Goal: Task Accomplishment & Management: Manage account settings

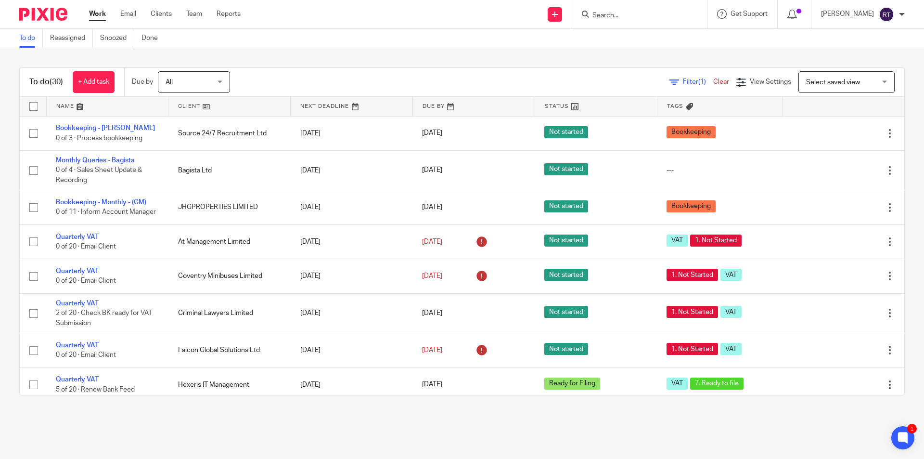
scroll to position [385, 0]
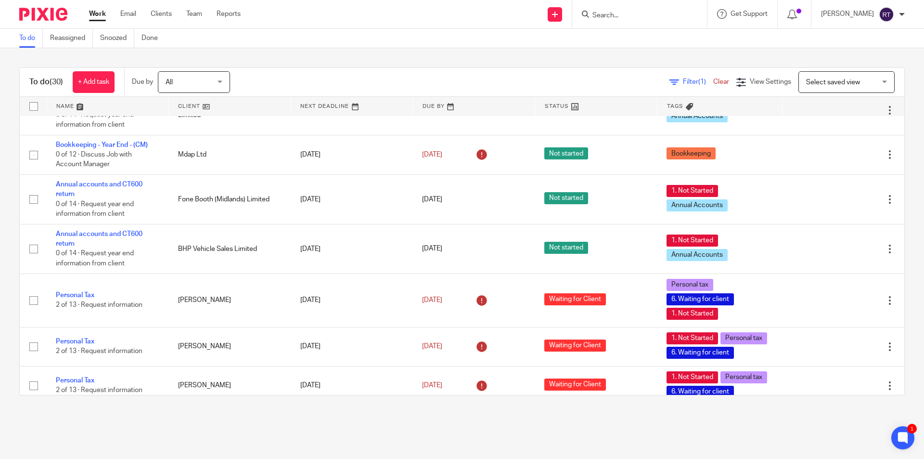
drag, startPoint x: 640, startPoint y: 440, endPoint x: 502, endPoint y: 427, distance: 139.2
click at [640, 440] on main "To do Reassigned Snoozed Done To do (30) + Add task Due by All All Today Tomorr…" at bounding box center [462, 229] width 924 height 459
click at [900, 256] on div "To do (30) + Add task Due by All All Today Tomorrow This week Next week This mo…" at bounding box center [462, 231] width 924 height 366
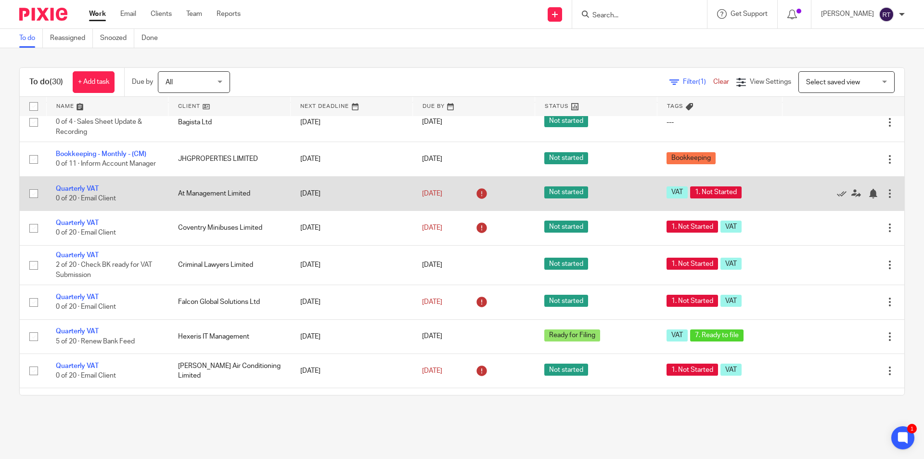
scroll to position [0, 0]
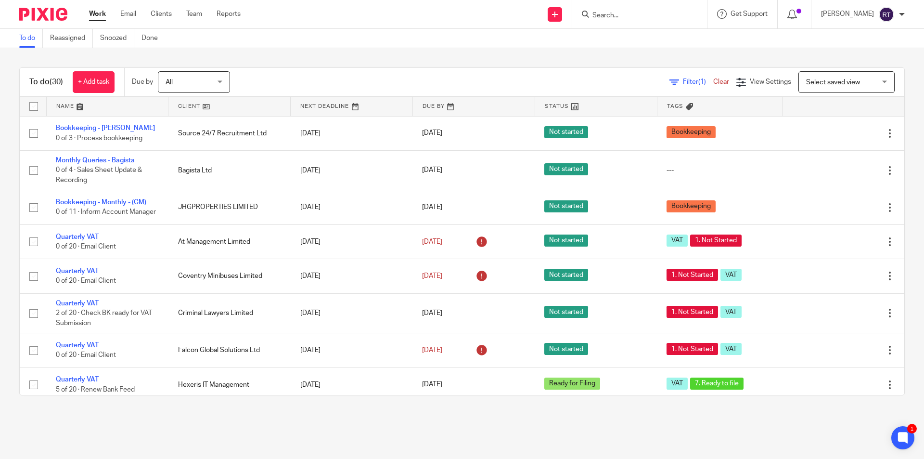
click at [65, 10] on img at bounding box center [43, 14] width 48 height 13
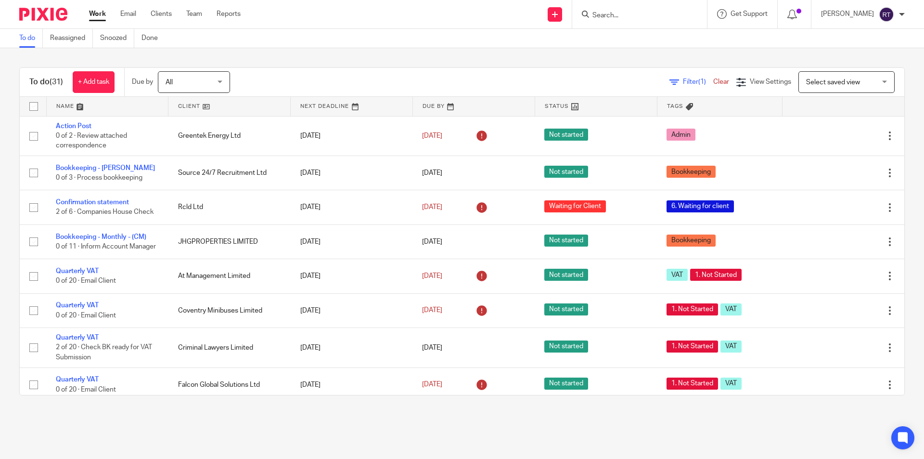
click at [631, 16] on input "Search" at bounding box center [635, 16] width 87 height 9
type input "rcld"
click at [634, 41] on link at bounding box center [693, 41] width 206 height 22
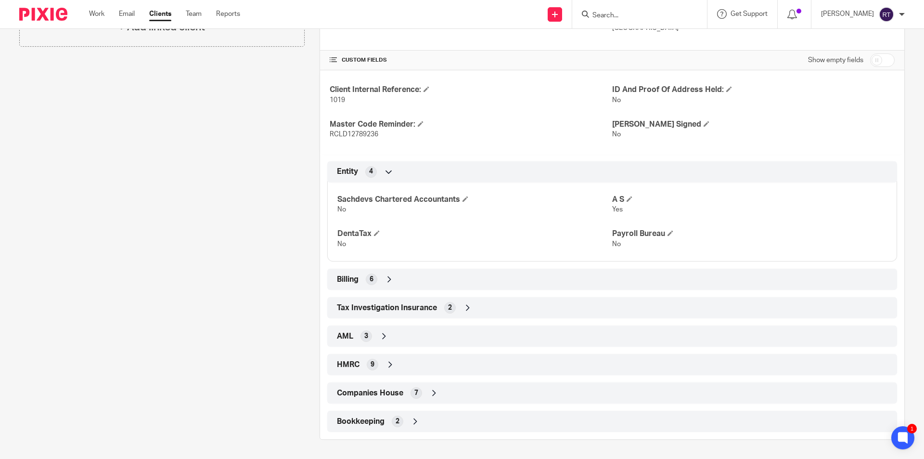
click at [389, 399] on div "Companies House 7" at bounding box center [612, 393] width 555 height 16
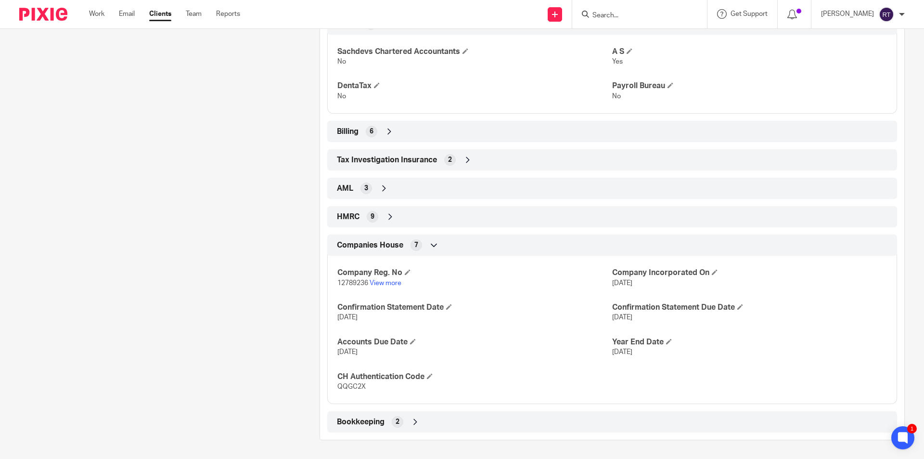
scroll to position [448, 0]
click at [351, 386] on span "QQGC2X" at bounding box center [351, 386] width 28 height 7
copy span "QQGC2X"
click at [347, 388] on span "QQGC2X" at bounding box center [351, 386] width 28 height 7
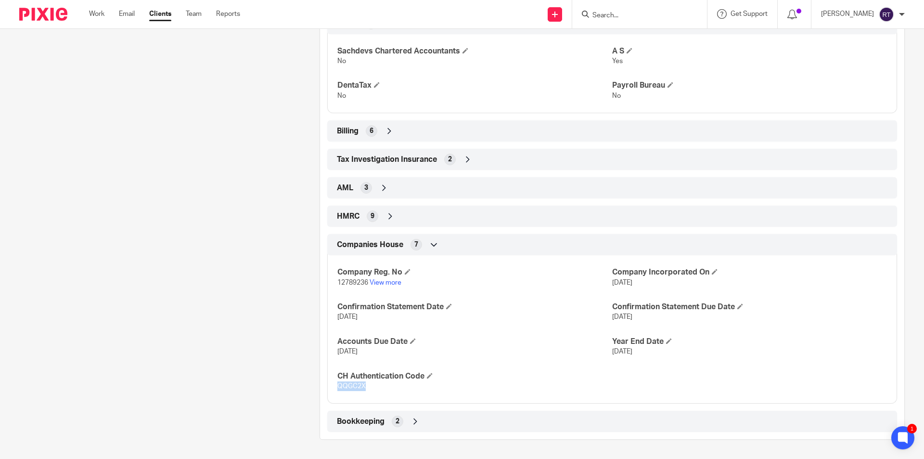
click at [347, 388] on span "QQGC2X" at bounding box center [351, 386] width 28 height 7
copy span "QQGC2X"
click at [658, 14] on input "Search" at bounding box center [635, 16] width 87 height 9
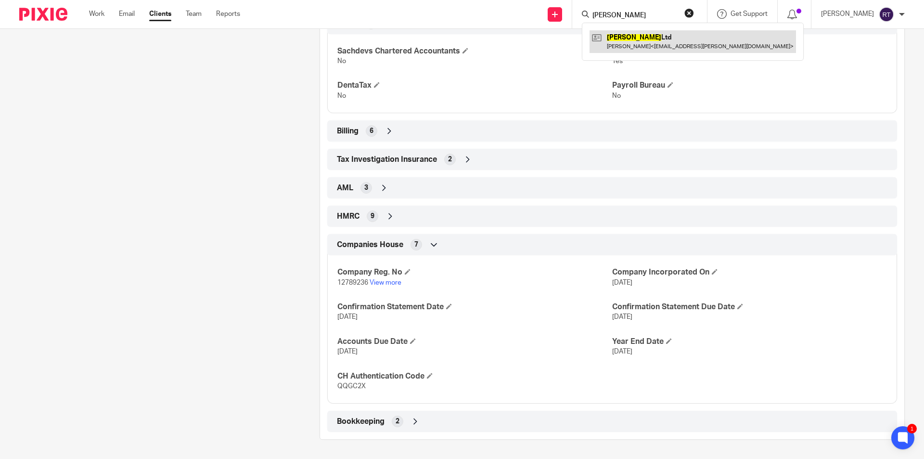
type input "sichi"
click at [698, 38] on link at bounding box center [693, 41] width 206 height 22
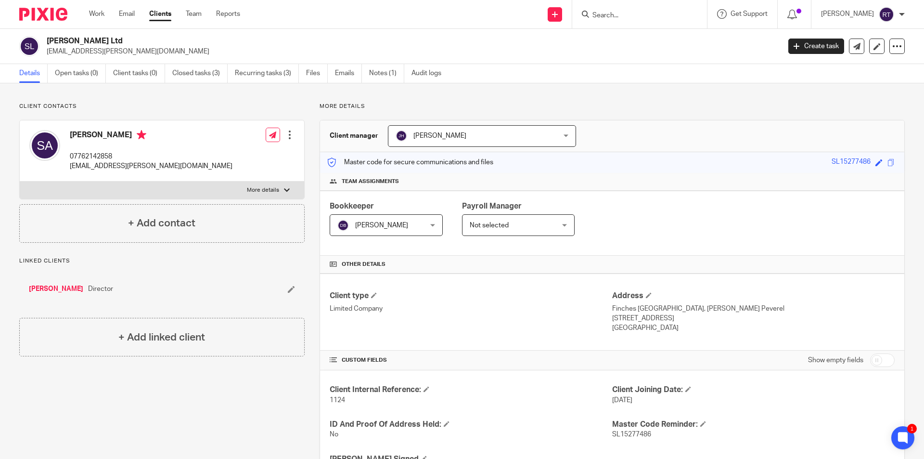
click at [38, 16] on img at bounding box center [43, 14] width 48 height 13
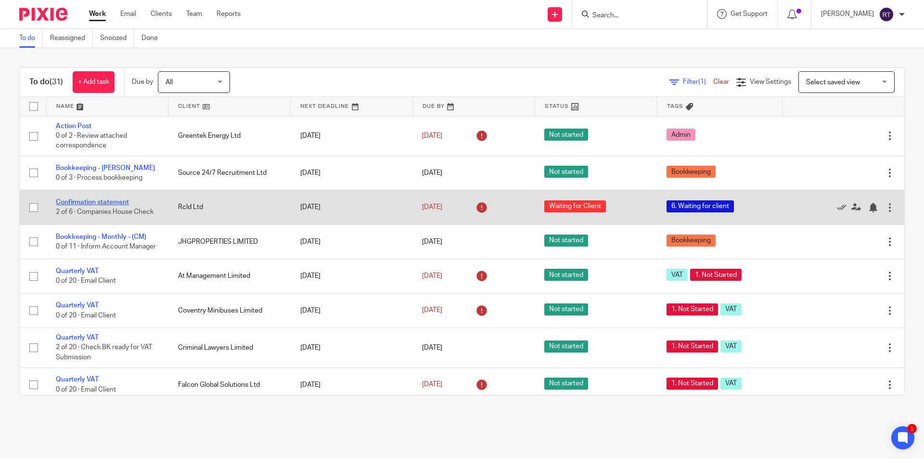
click at [71, 200] on link "Confirmation statement" at bounding box center [92, 202] width 73 height 7
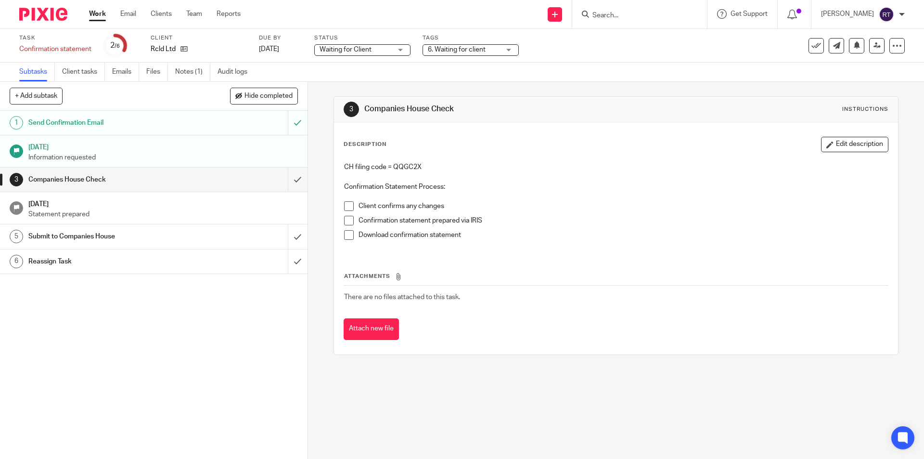
click at [345, 46] on span "Waiting for Client" at bounding box center [346, 49] width 52 height 7
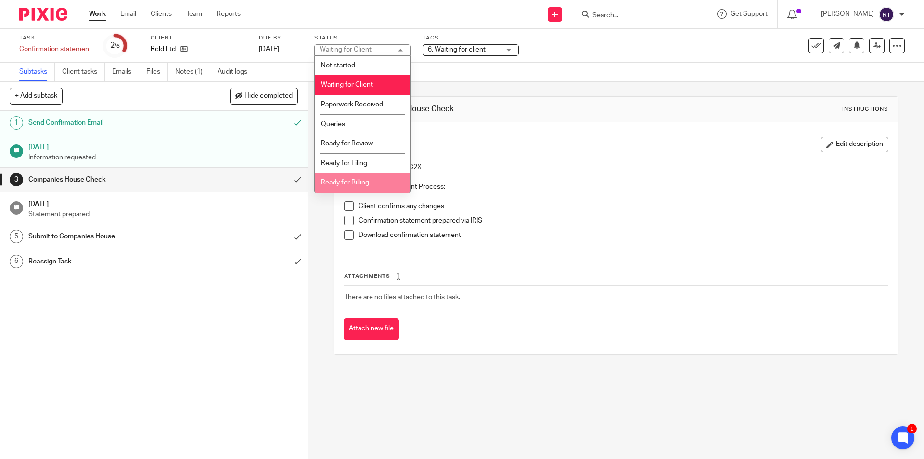
click at [357, 179] on span "Ready for Billing" at bounding box center [345, 182] width 48 height 7
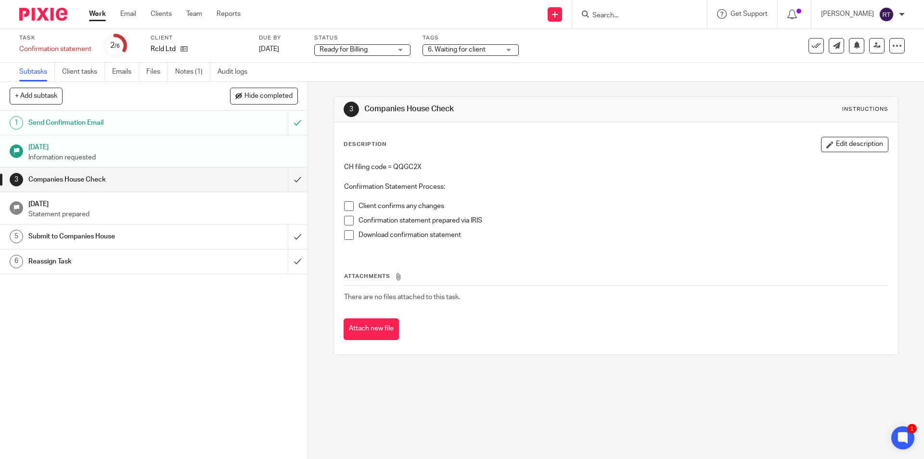
click at [446, 47] on span "6. Waiting for client" at bounding box center [457, 49] width 58 height 7
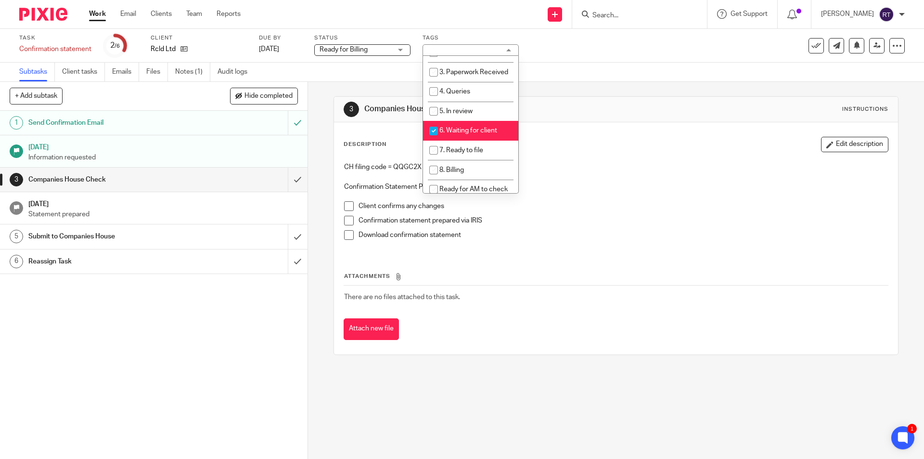
scroll to position [96, 0]
click at [460, 150] on li "7. Ready to file" at bounding box center [470, 145] width 95 height 20
checkbox input "true"
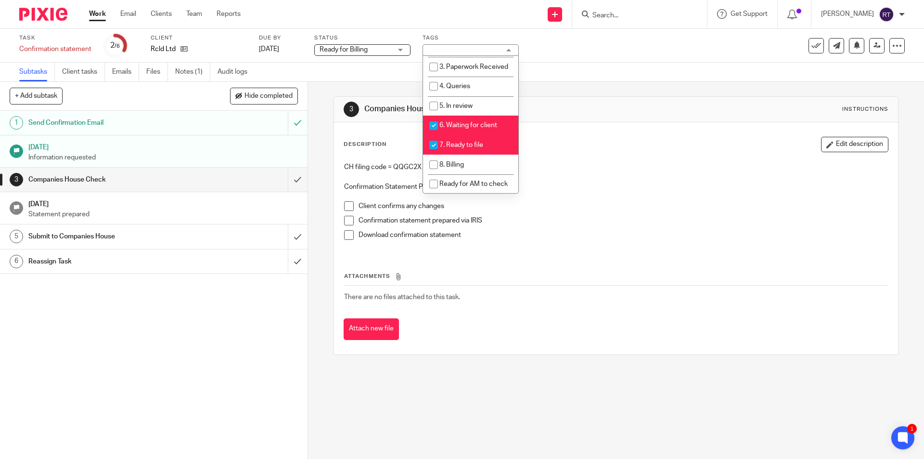
click at [460, 129] on span "6. Waiting for client" at bounding box center [468, 125] width 58 height 7
checkbox input "false"
click at [625, 179] on p at bounding box center [615, 177] width 543 height 10
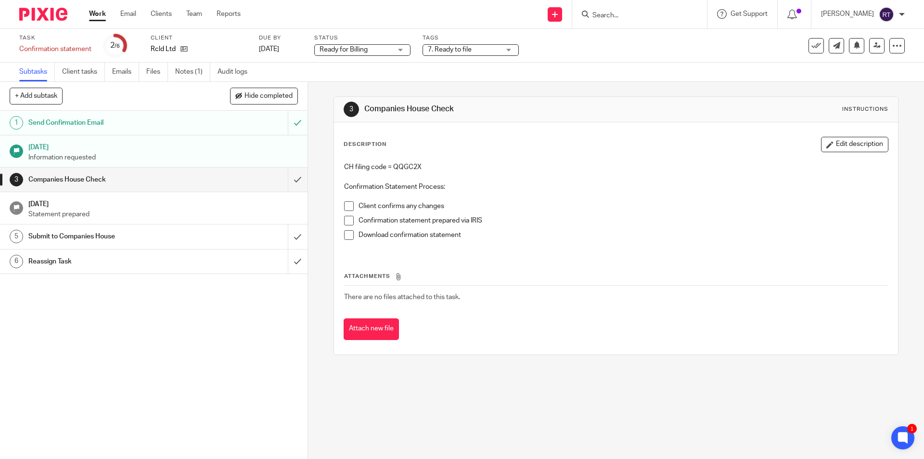
click at [459, 45] on span "7. Ready to file" at bounding box center [464, 50] width 72 height 10
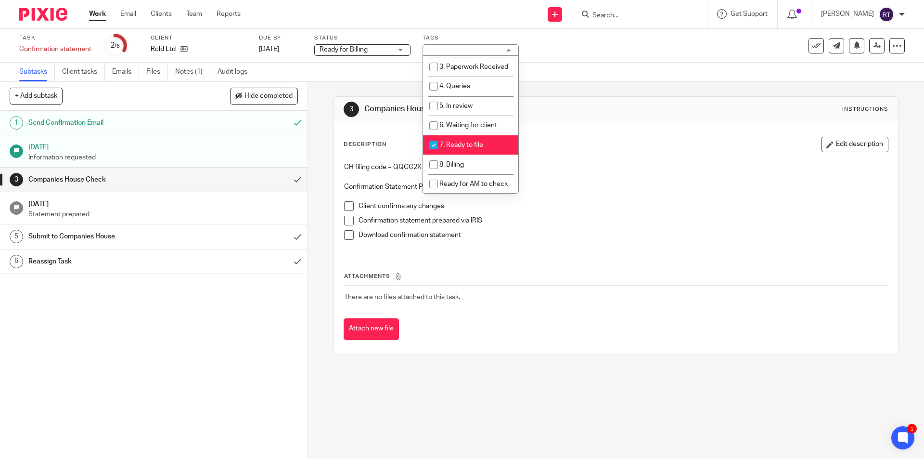
click at [464, 148] on span "7. Ready to file" at bounding box center [461, 145] width 44 height 7
checkbox input "false"
click at [463, 167] on li "8. Billing" at bounding box center [470, 165] width 95 height 20
checkbox input "true"
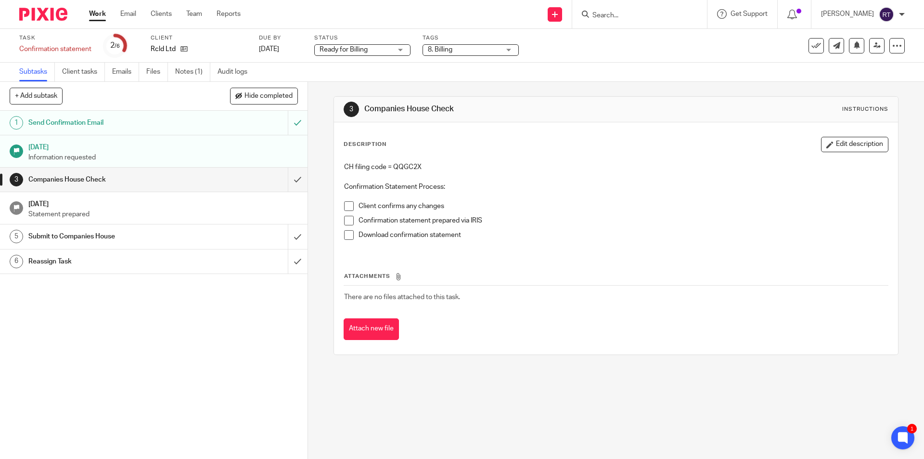
click at [579, 168] on p "CH filing code = QQGC2X" at bounding box center [615, 167] width 543 height 10
click at [289, 177] on input "submit" at bounding box center [154, 180] width 308 height 24
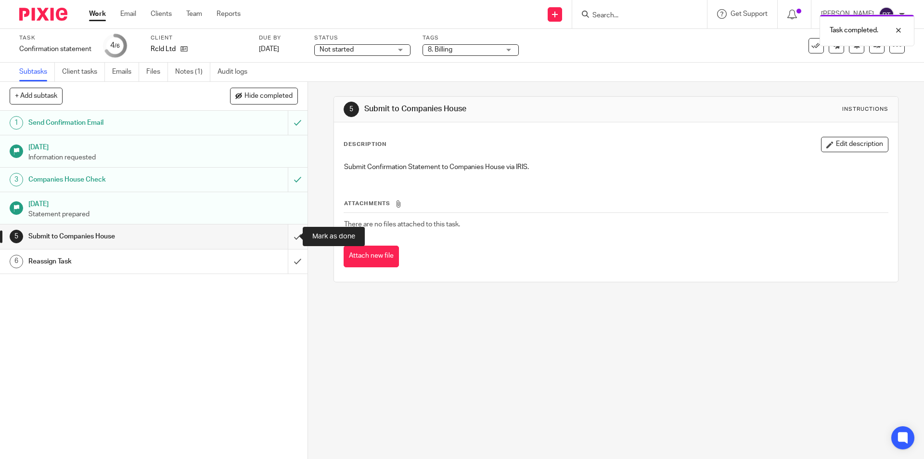
click at [284, 243] on input "submit" at bounding box center [154, 236] width 308 height 24
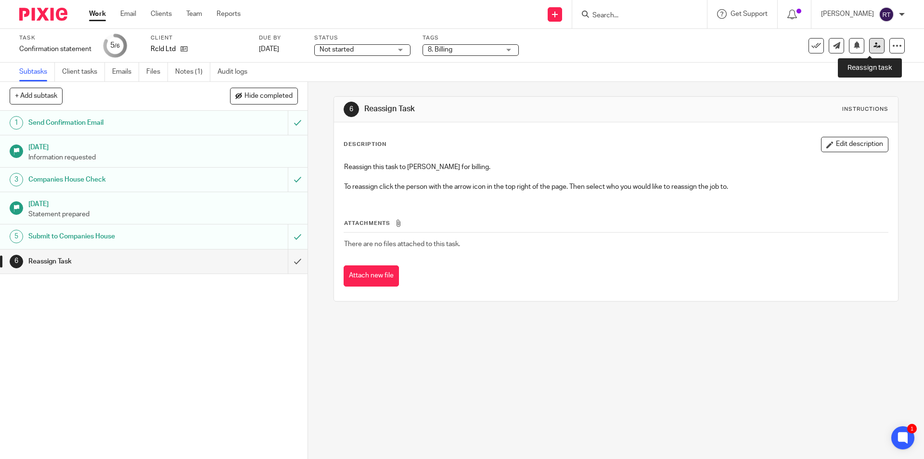
click at [869, 50] on link at bounding box center [876, 45] width 15 height 15
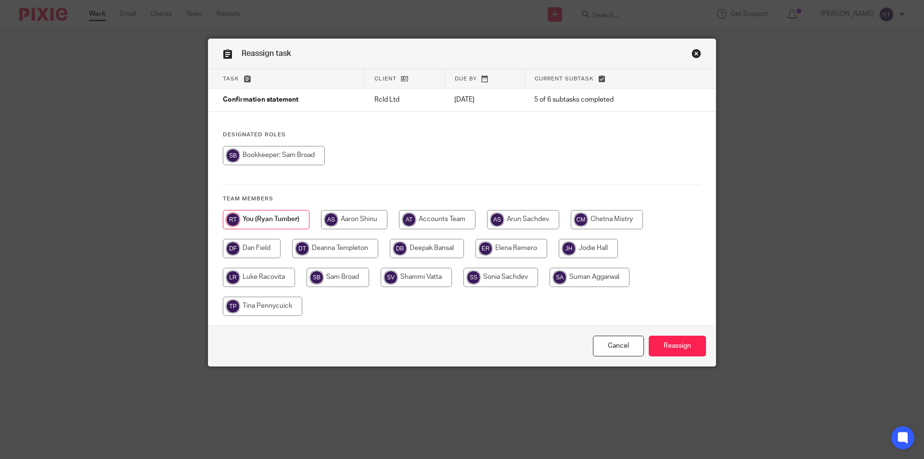
click at [342, 236] on div at bounding box center [462, 268] width 478 height 116
click at [347, 242] on input "radio" at bounding box center [335, 248] width 86 height 19
radio input "true"
click at [683, 342] on input "Reassign" at bounding box center [677, 345] width 57 height 21
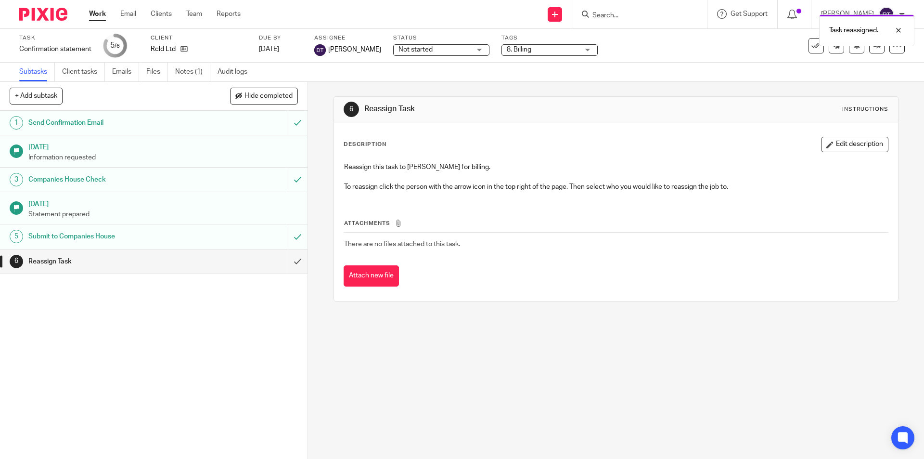
click at [60, 12] on img at bounding box center [43, 14] width 48 height 13
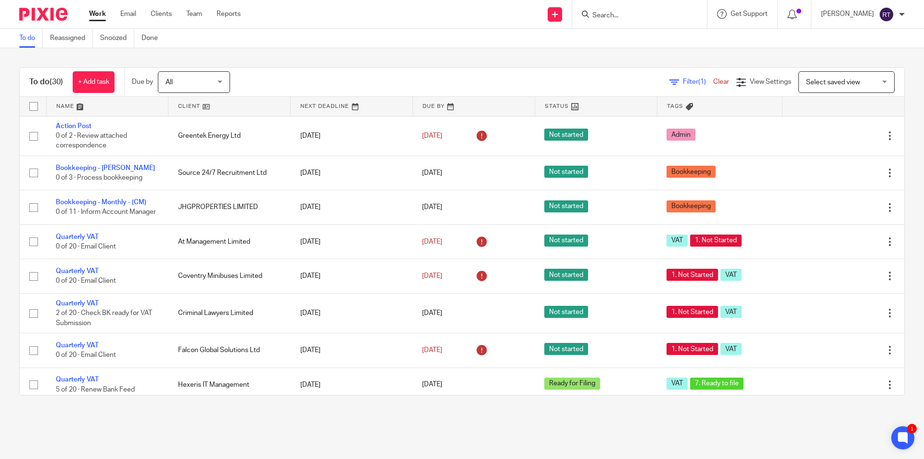
click at [23, 442] on main "To do Reassigned Snoozed Done To do (30) + Add task Due by All All Today Tomorr…" at bounding box center [462, 229] width 924 height 459
click at [640, 15] on input "Search" at bounding box center [635, 16] width 87 height 9
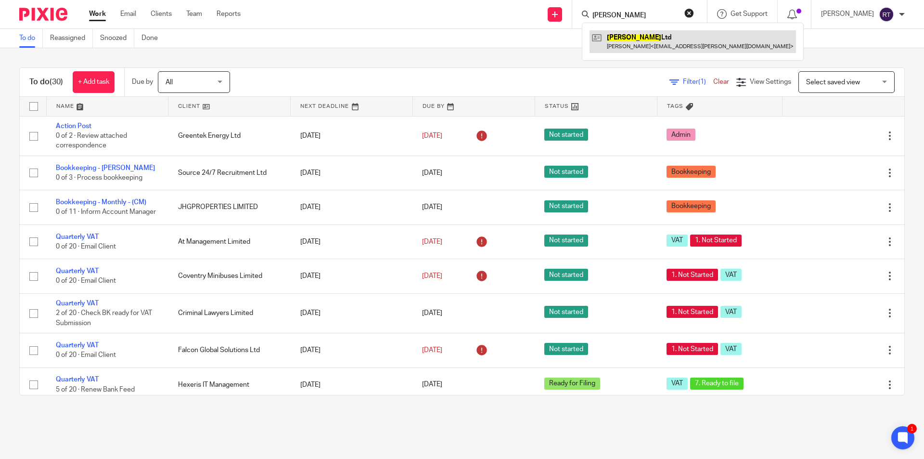
type input "sichi"
click at [636, 38] on link at bounding box center [693, 41] width 206 height 22
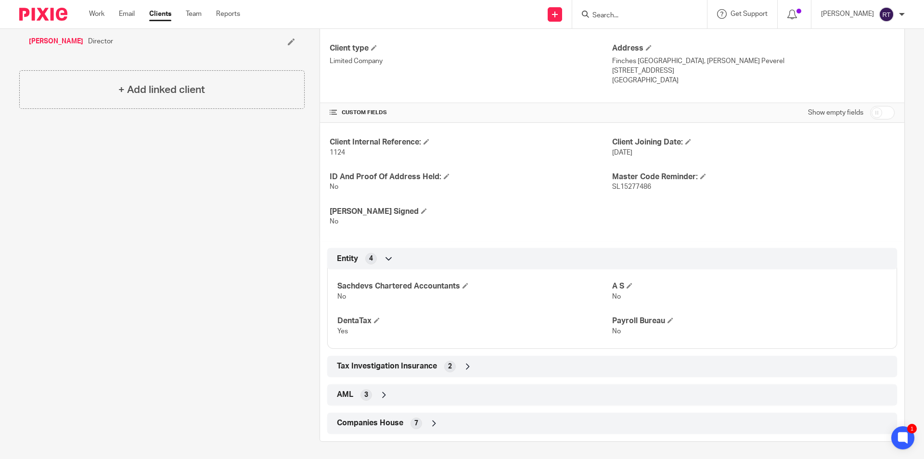
scroll to position [249, 0]
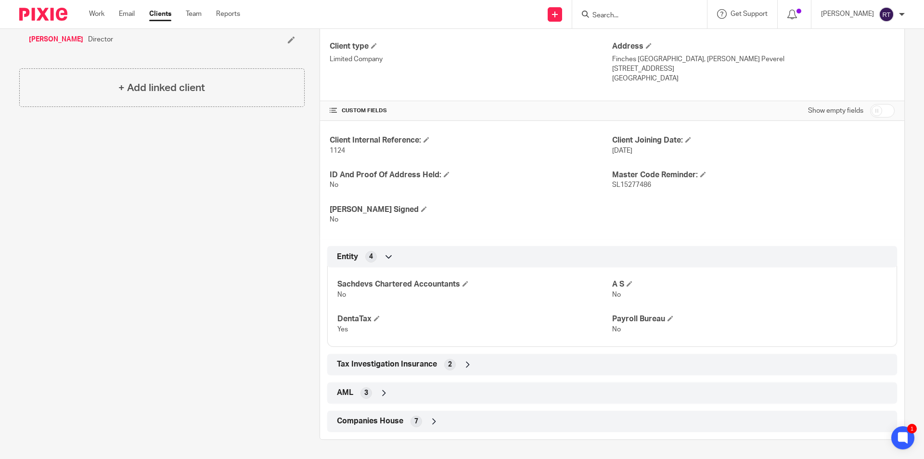
click at [398, 364] on span "Tax Investigation Insurance" at bounding box center [387, 364] width 100 height 10
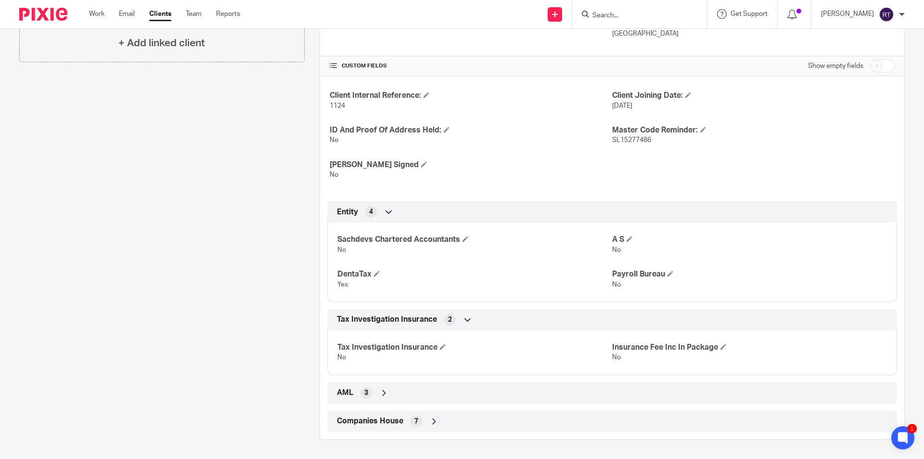
click at [397, 387] on div "AML 3" at bounding box center [612, 393] width 555 height 16
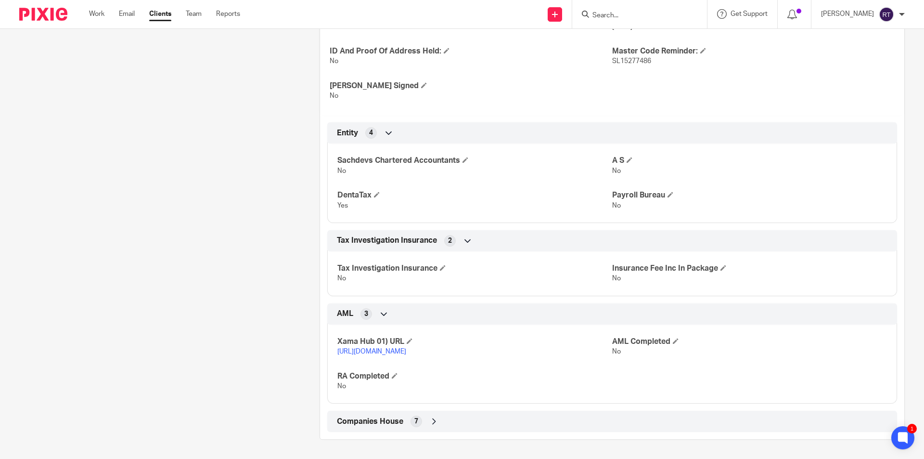
click at [405, 425] on div "Companies House 7" at bounding box center [612, 421] width 555 height 16
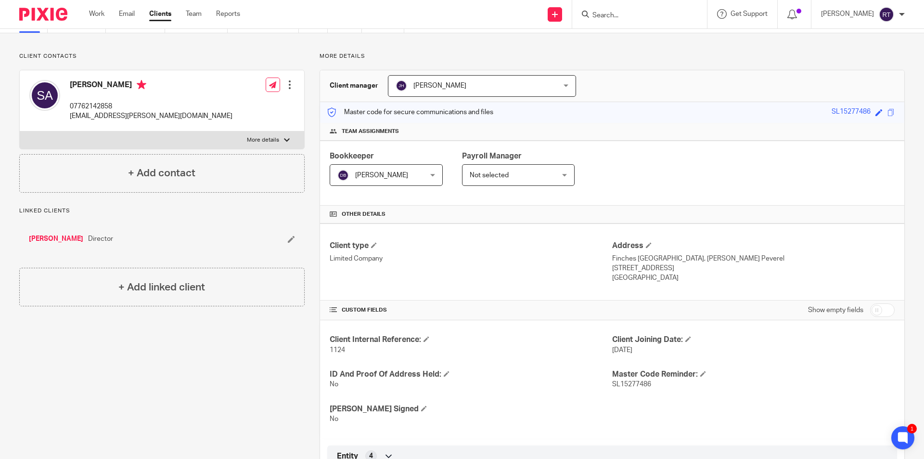
scroll to position [0, 0]
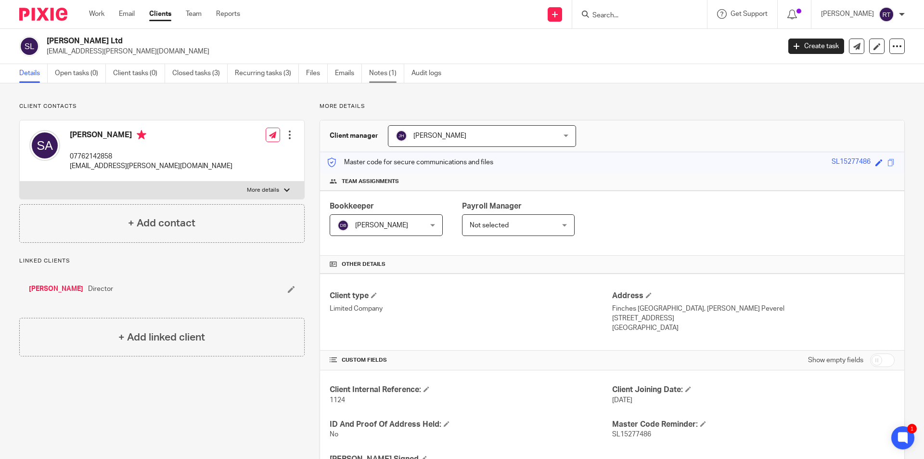
click at [376, 73] on link "Notes (1)" at bounding box center [386, 73] width 35 height 19
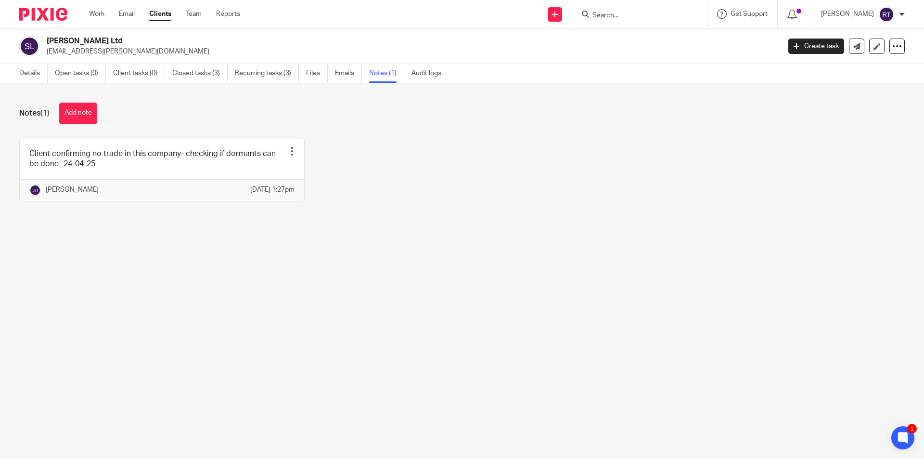
click at [635, 14] on input "Search" at bounding box center [635, 16] width 87 height 9
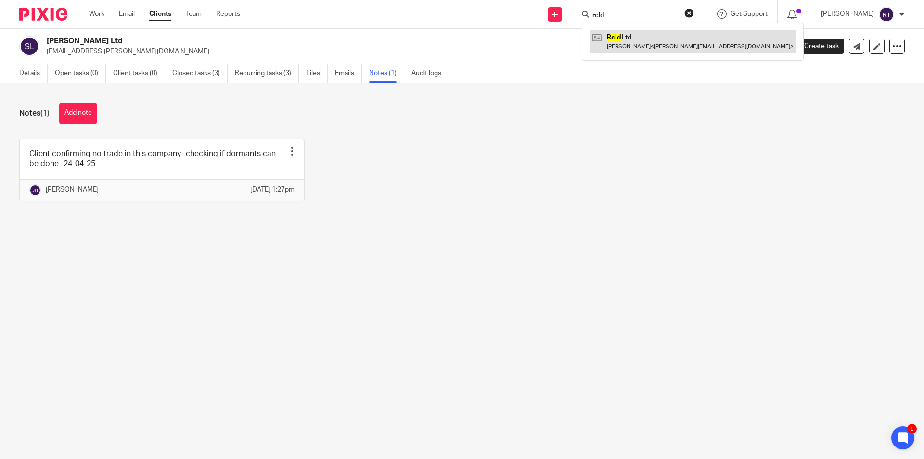
type input "rcld"
click at [636, 33] on link at bounding box center [693, 41] width 206 height 22
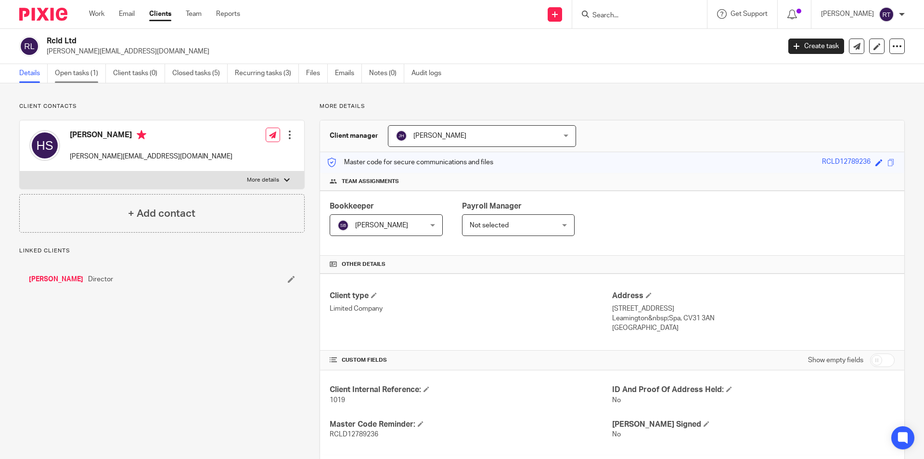
click at [88, 74] on link "Open tasks (1)" at bounding box center [80, 73] width 51 height 19
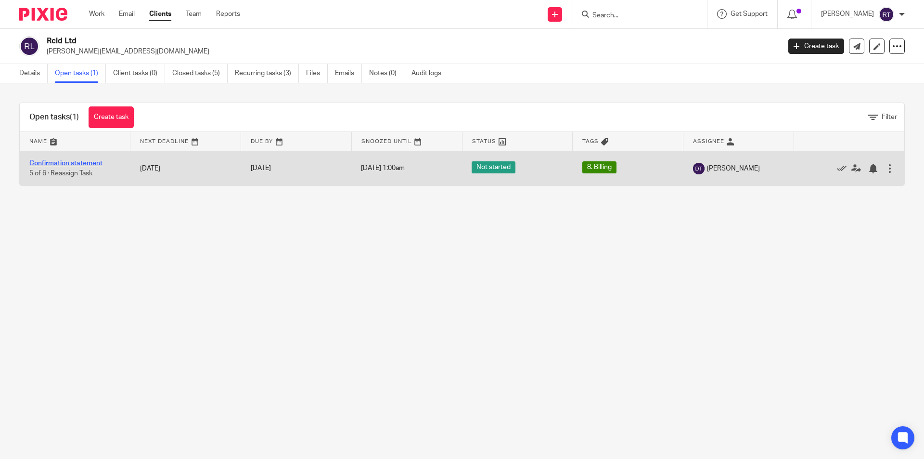
click at [74, 161] on link "Confirmation statement" at bounding box center [65, 163] width 73 height 7
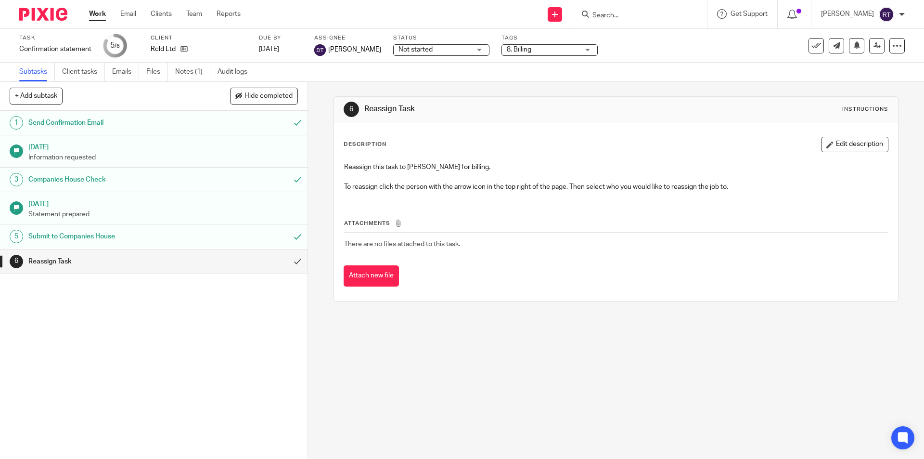
click at [50, 179] on h1 "Companies House Check" at bounding box center [111, 179] width 167 height 14
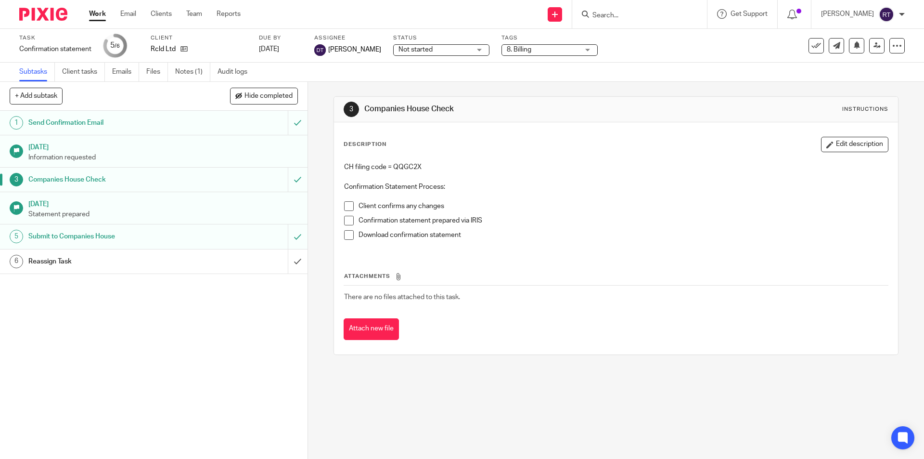
click at [61, 205] on h1 "[DATE]" at bounding box center [163, 203] width 270 height 12
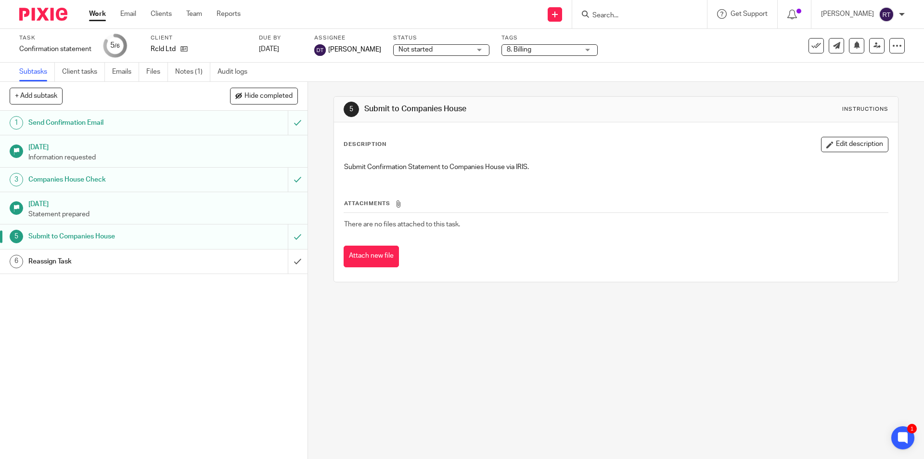
click at [663, 22] on div at bounding box center [639, 14] width 135 height 28
click at [663, 21] on div at bounding box center [639, 14] width 135 height 28
click at [659, 15] on input "Search" at bounding box center [635, 16] width 87 height 9
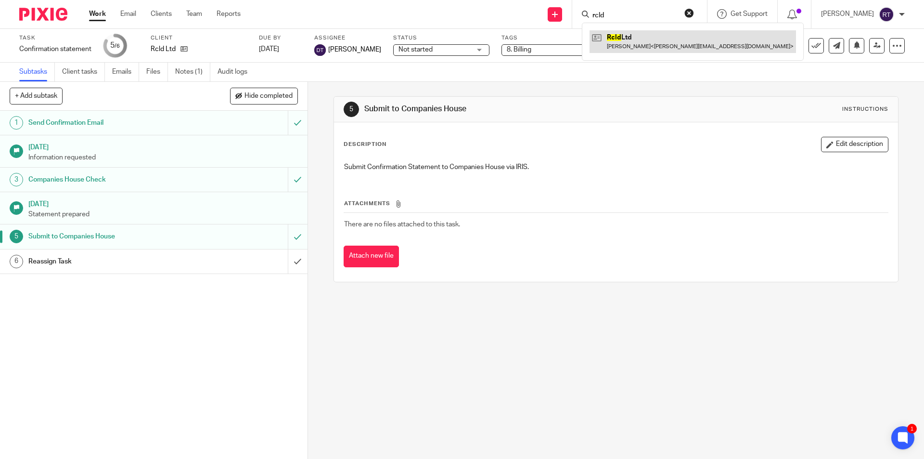
type input "rcld"
click at [645, 39] on link at bounding box center [693, 41] width 206 height 22
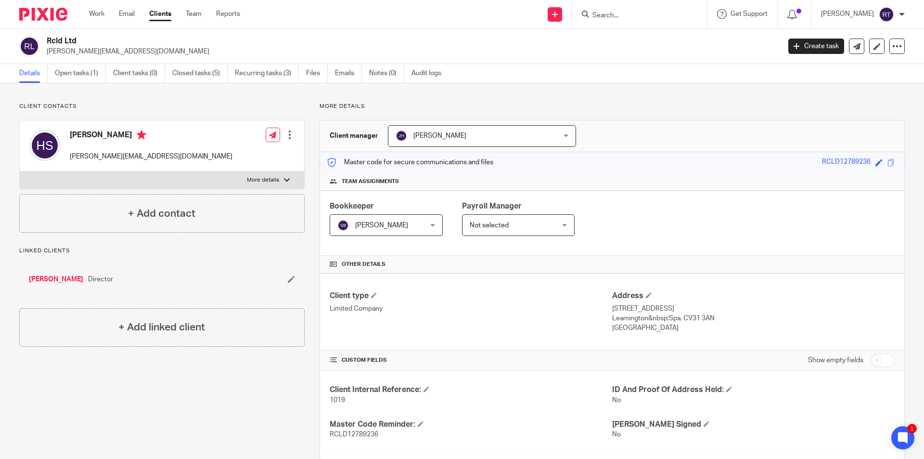
click at [655, 22] on div at bounding box center [639, 14] width 135 height 28
click at [651, 17] on input "Search" at bounding box center [635, 16] width 87 height 9
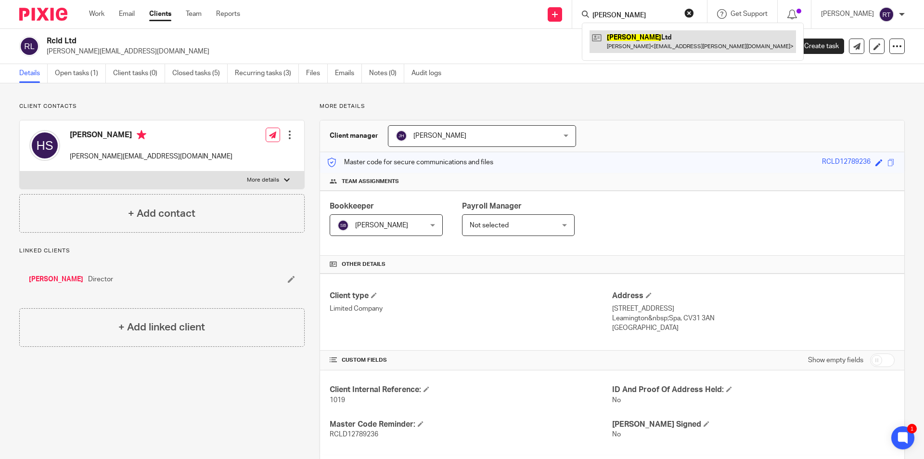
type input "sichi"
click at [662, 34] on link at bounding box center [693, 41] width 206 height 22
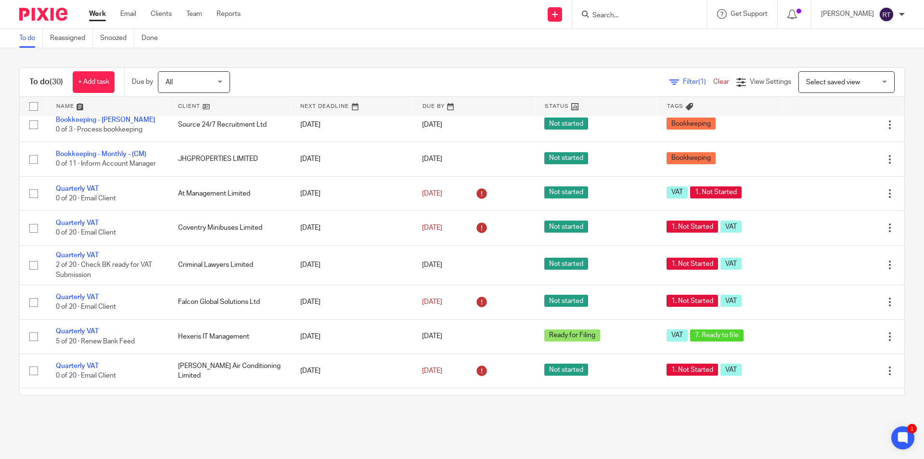
scroll to position [96, 0]
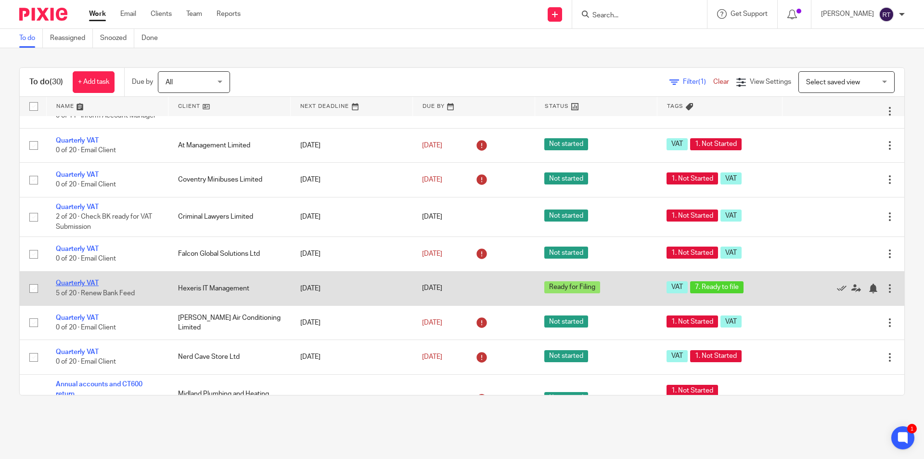
click at [90, 286] on link "Quarterly VAT" at bounding box center [77, 283] width 43 height 7
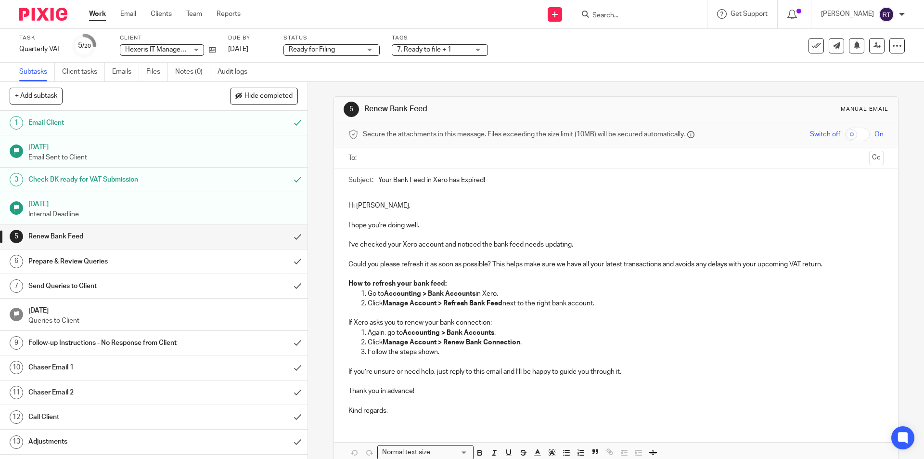
scroll to position [183, 0]
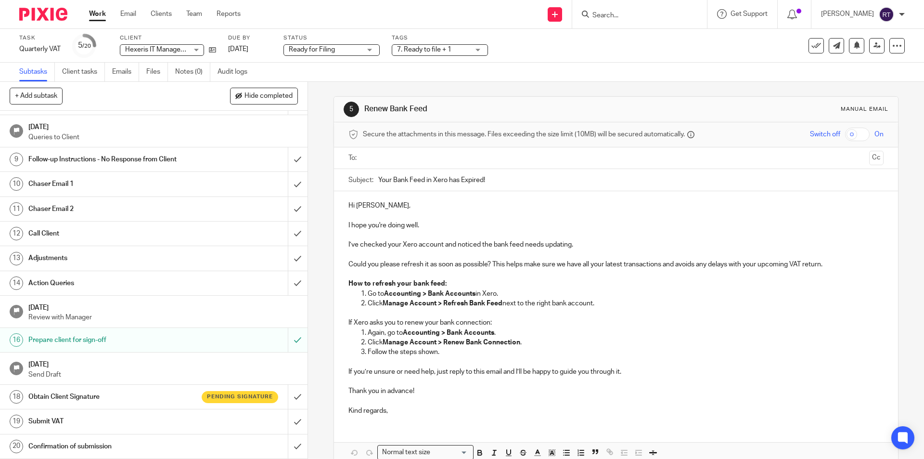
click at [107, 400] on h1 "Obtain Client Signature" at bounding box center [111, 396] width 167 height 14
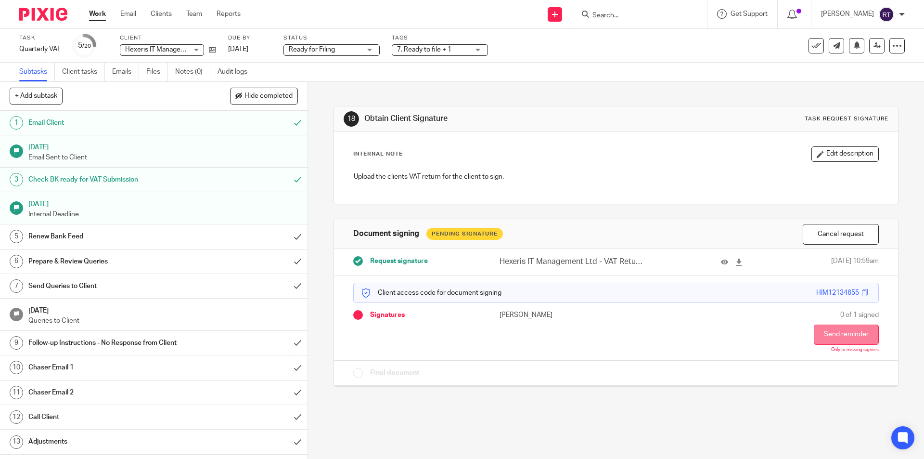
click at [848, 331] on button "Send reminder" at bounding box center [846, 334] width 65 height 20
click at [31, 15] on img at bounding box center [43, 14] width 48 height 13
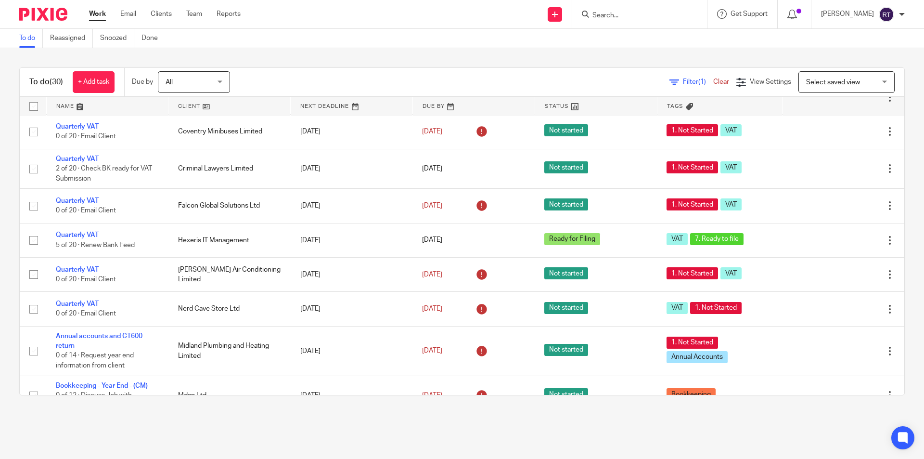
scroll to position [289, 0]
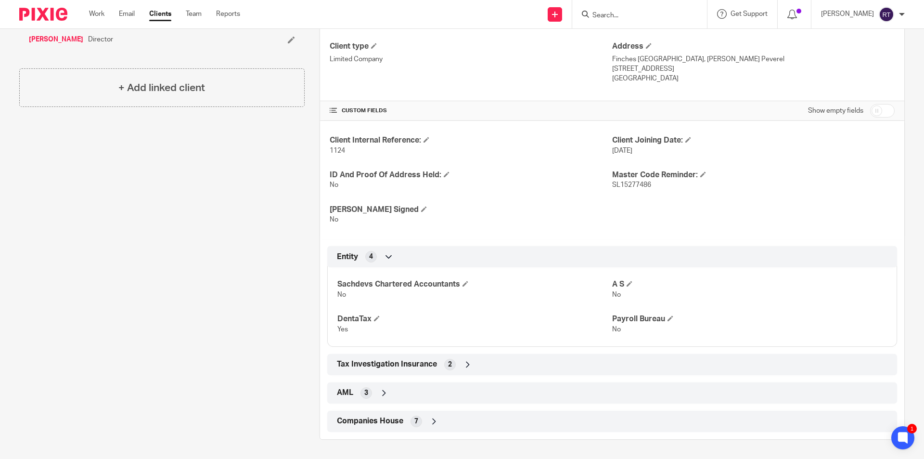
click at [404, 419] on div "Companies House 7" at bounding box center [612, 421] width 555 height 16
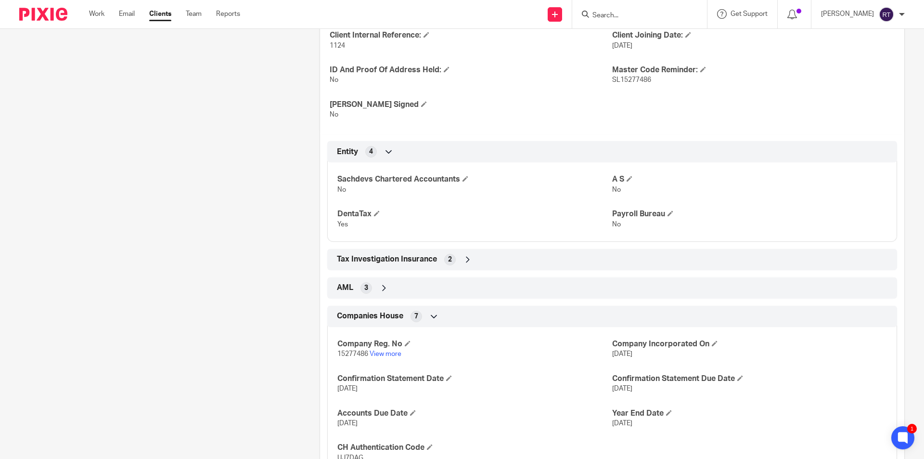
scroll to position [394, 0]
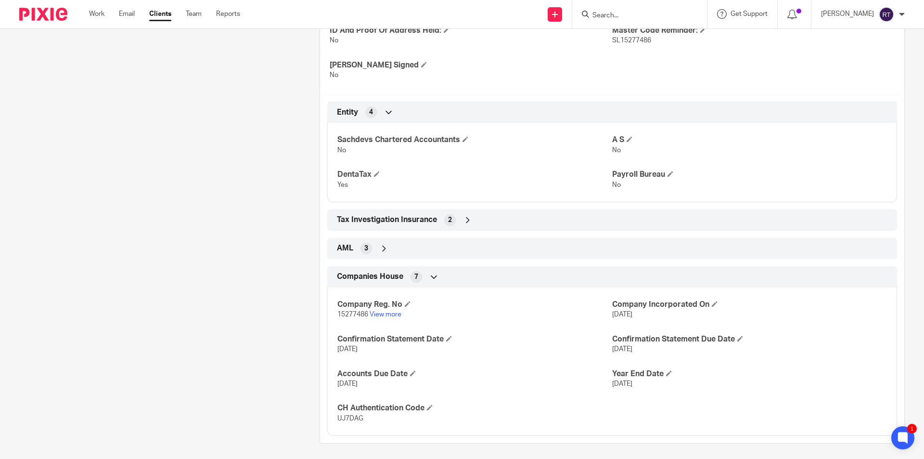
click at [351, 312] on span "15277486" at bounding box center [352, 314] width 31 height 7
copy p "15277486"
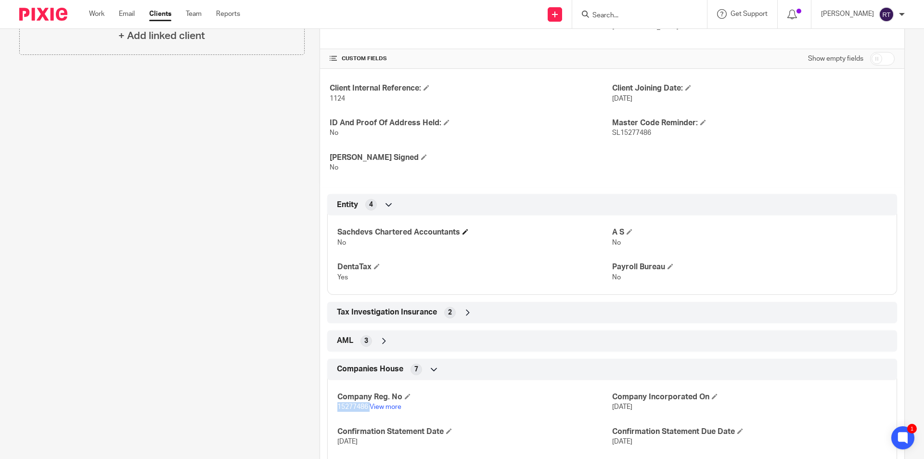
scroll to position [0, 0]
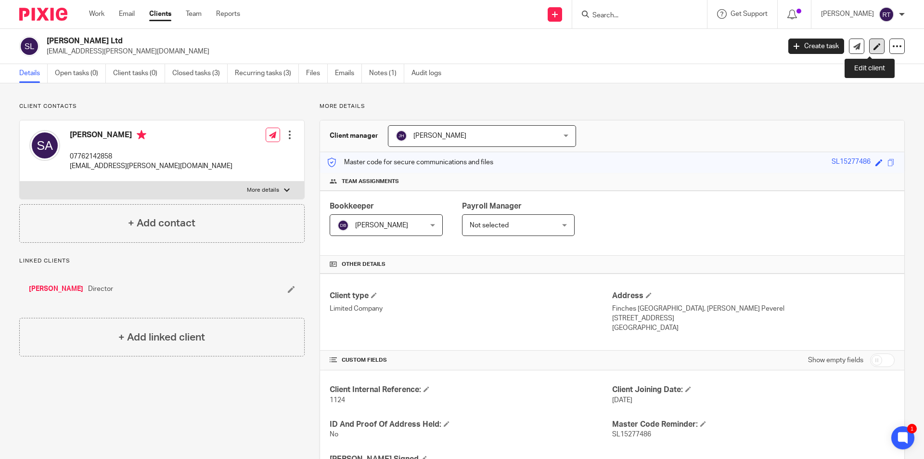
click at [874, 50] on icon at bounding box center [877, 46] width 7 height 7
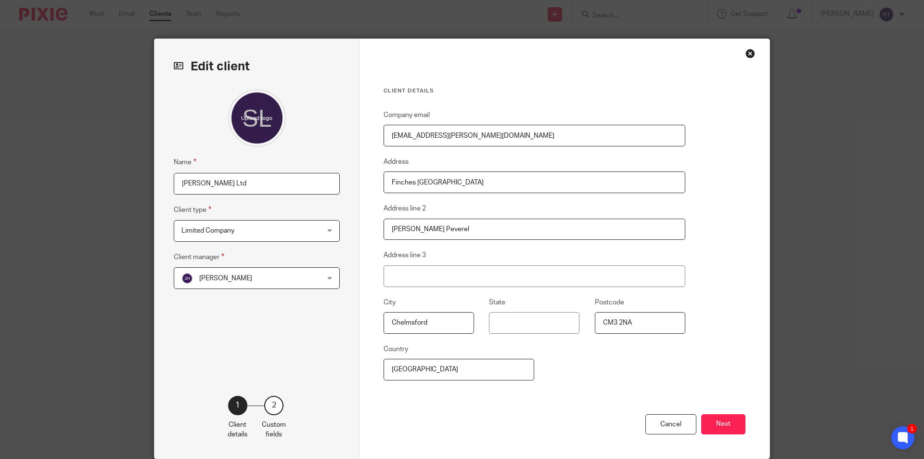
click at [273, 410] on div "2" at bounding box center [273, 405] width 19 height 19
click at [711, 425] on button "Next" at bounding box center [723, 424] width 44 height 21
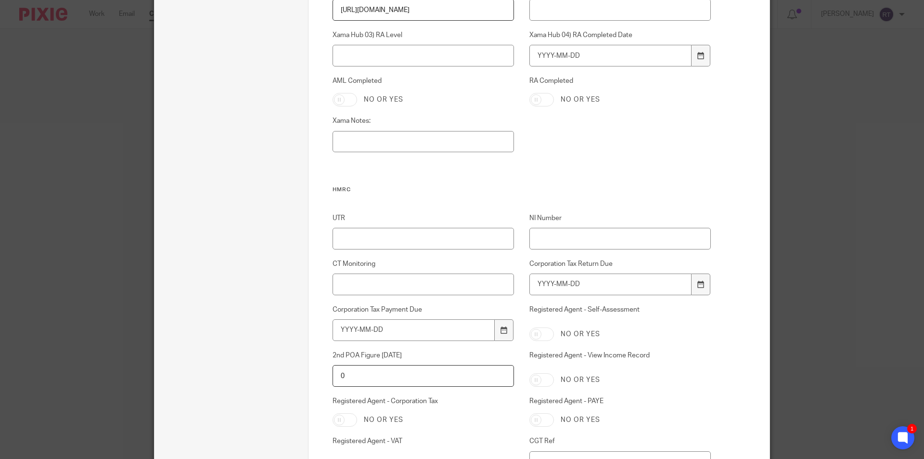
scroll to position [866, 0]
click at [369, 240] on input "UTR" at bounding box center [424, 241] width 182 height 22
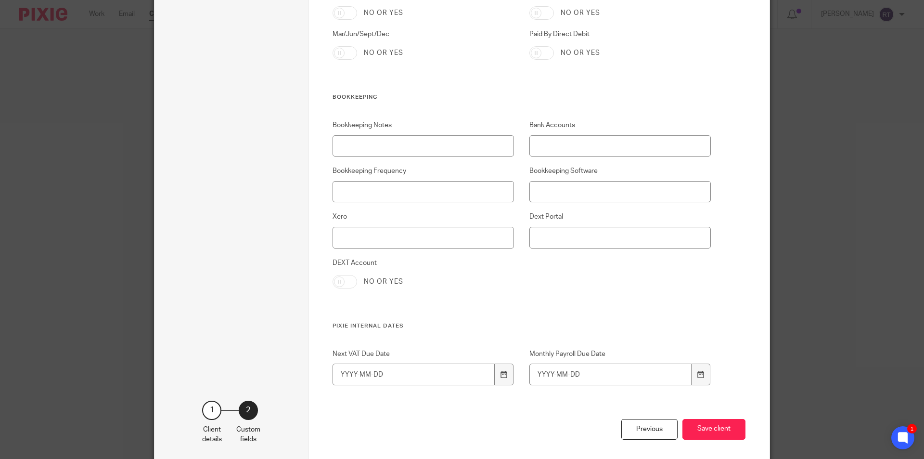
scroll to position [1970, 0]
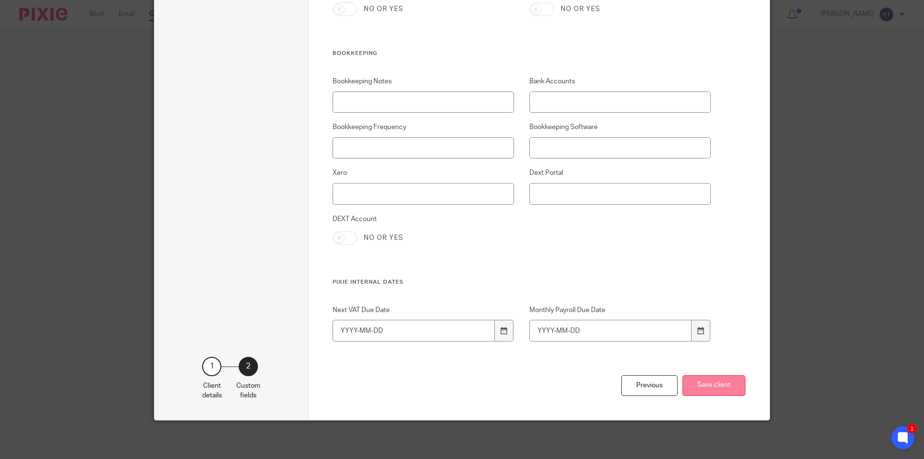
type input "56101 16418"
click at [697, 378] on button "Save client" at bounding box center [714, 385] width 63 height 21
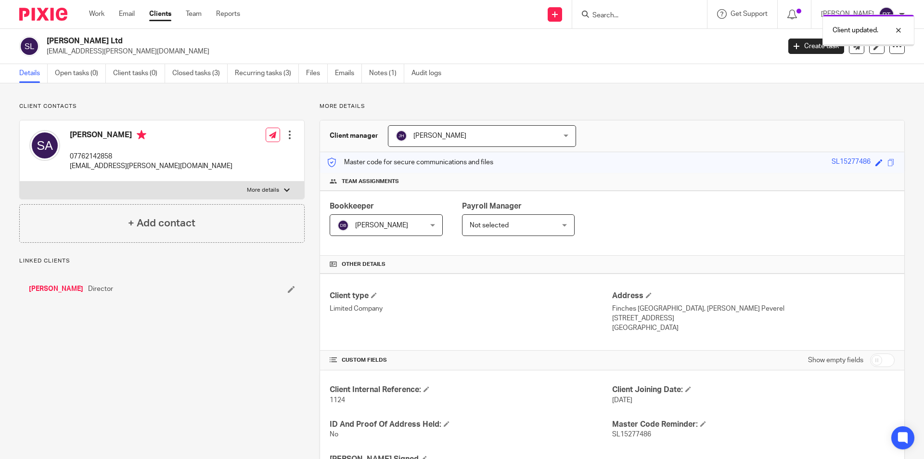
scroll to position [278, 0]
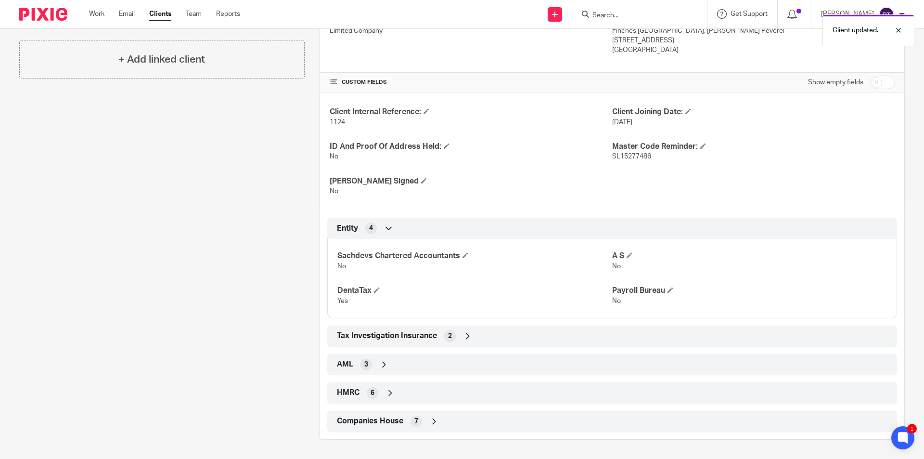
click at [386, 395] on icon at bounding box center [391, 393] width 10 height 10
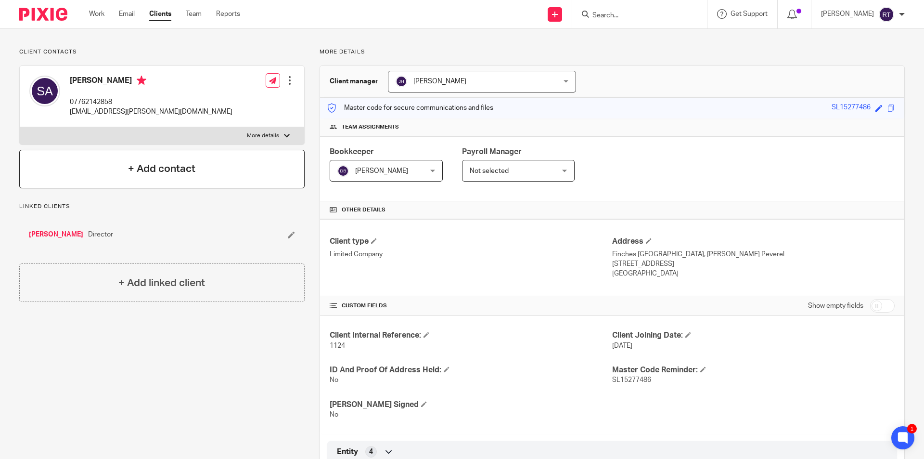
scroll to position [0, 0]
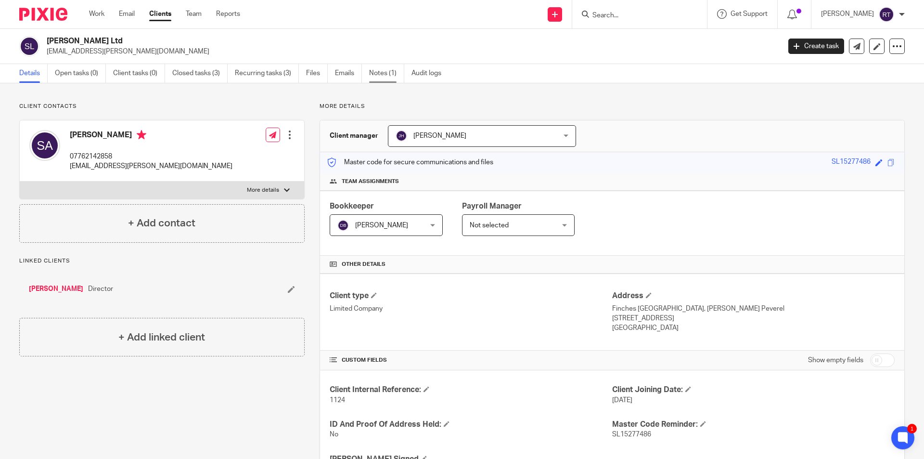
click at [383, 72] on link "Notes (1)" at bounding box center [386, 73] width 35 height 19
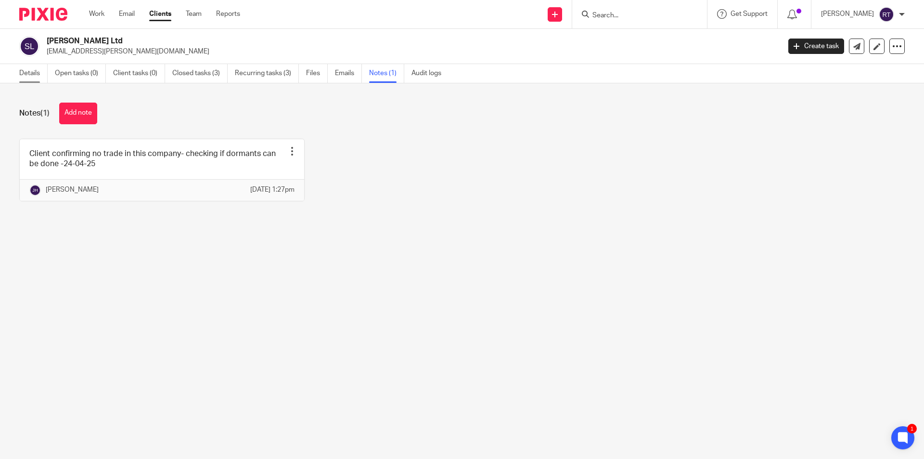
click at [24, 71] on link "Details" at bounding box center [33, 73] width 28 height 19
